Goal: Navigation & Orientation: Find specific page/section

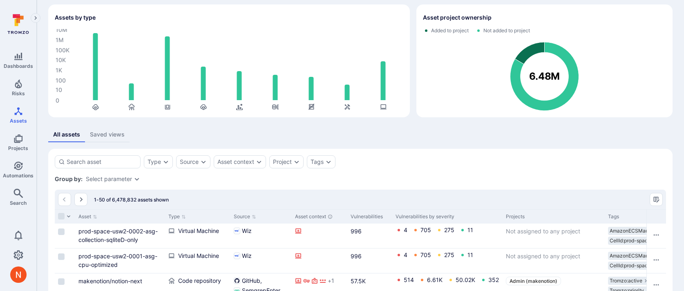
scroll to position [23, 0]
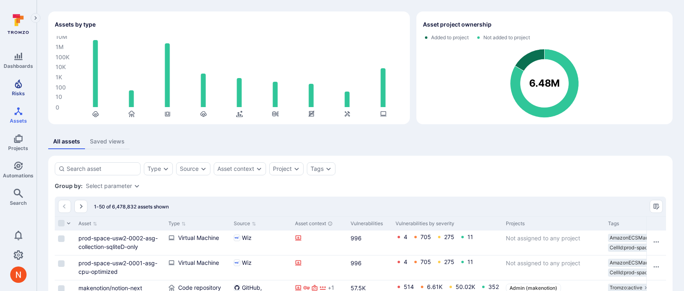
click at [20, 92] on span "Risks" at bounding box center [18, 93] width 13 height 6
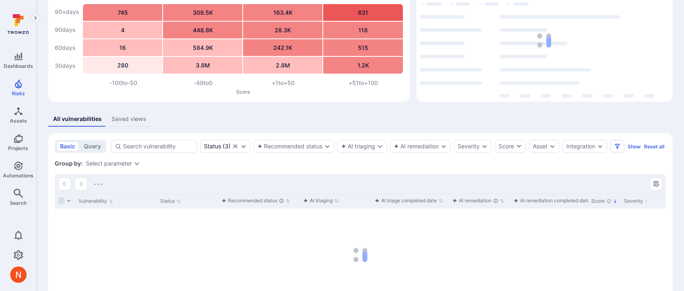
scroll to position [124, 0]
